Goal: Check status: Check status

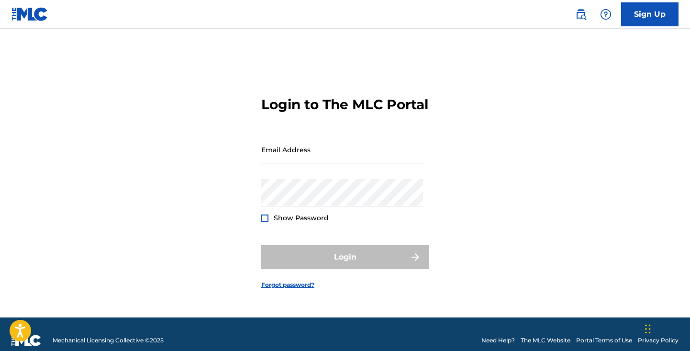
click at [325, 162] on input "Email Address" at bounding box center [342, 149] width 162 height 27
click at [348, 163] on input "[EMAIL_ADDRESS][DOMAIN_NAME]" at bounding box center [342, 149] width 162 height 27
drag, startPoint x: 387, startPoint y: 165, endPoint x: 253, endPoint y: 161, distance: 133.5
click at [253, 161] on div "Login to The MLC Portal Email Address [EMAIL_ADDRESS][DOMAIN_NAME] Password Sho…" at bounding box center [345, 185] width 670 height 264
type input "[EMAIL_ADDRESS][DOMAIN_NAME]"
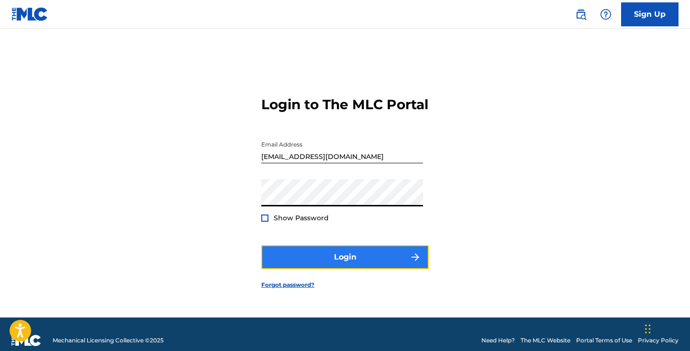
click at [346, 267] on button "Login" at bounding box center [344, 257] width 167 height 24
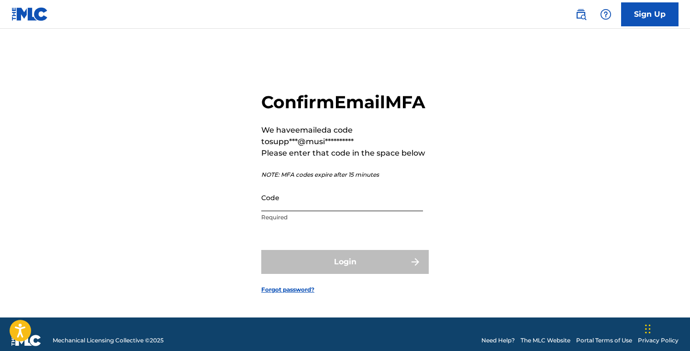
click at [307, 211] on input "Code" at bounding box center [342, 197] width 162 height 27
paste input "465511"
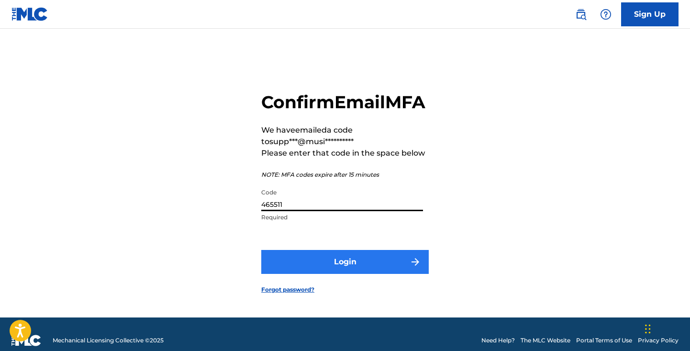
type input "465511"
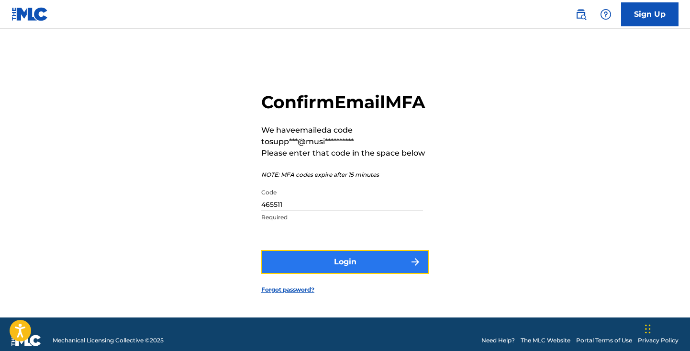
click at [345, 272] on button "Login" at bounding box center [344, 262] width 167 height 24
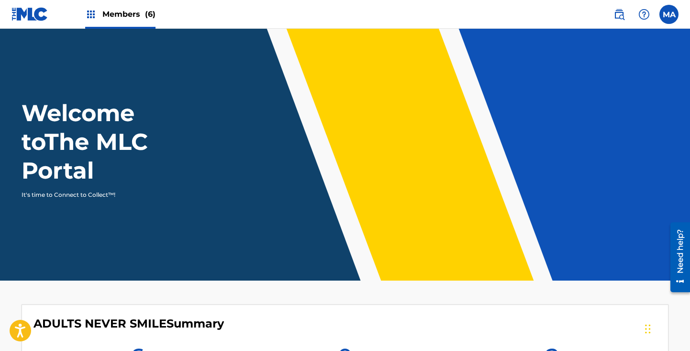
click at [89, 18] on img at bounding box center [90, 14] width 11 height 11
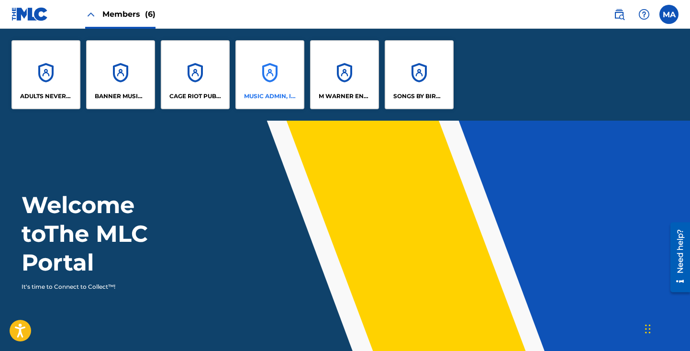
click at [267, 85] on div "MUSIC ADMIN, INC." at bounding box center [269, 74] width 69 height 69
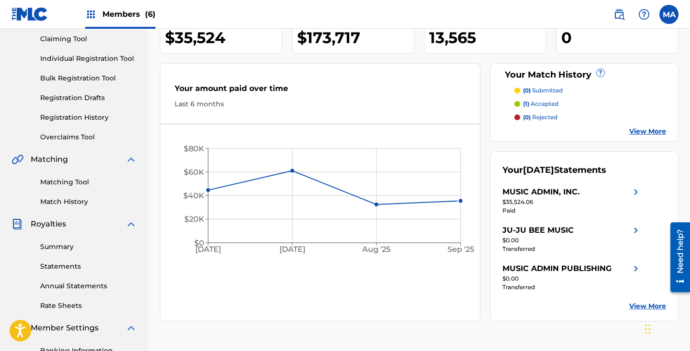
scroll to position [103, 0]
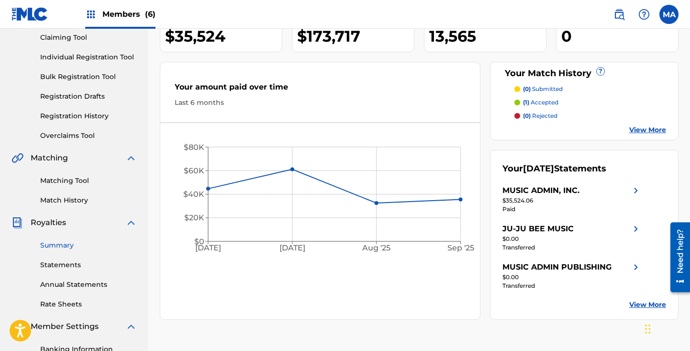
click at [63, 244] on link "Summary" at bounding box center [88, 245] width 97 height 10
